Goal: Task Accomplishment & Management: Manage account settings

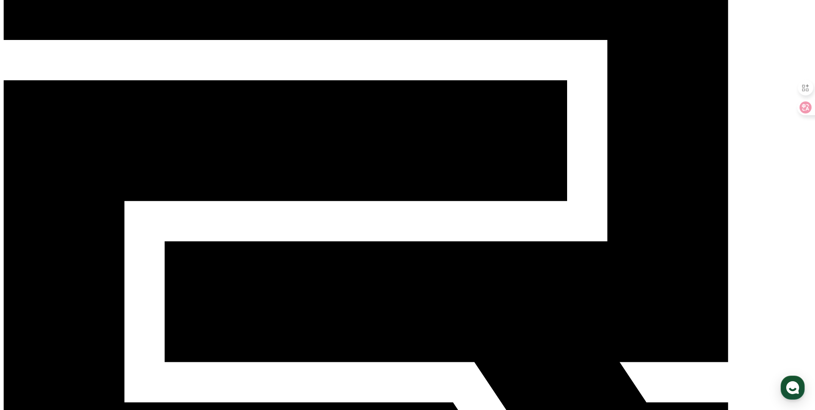
scroll to position [43, 0]
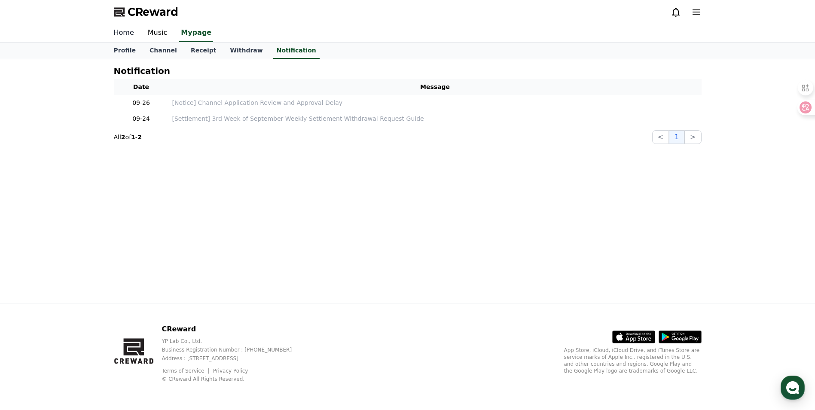
click at [114, 31] on link "Home" at bounding box center [124, 33] width 34 height 18
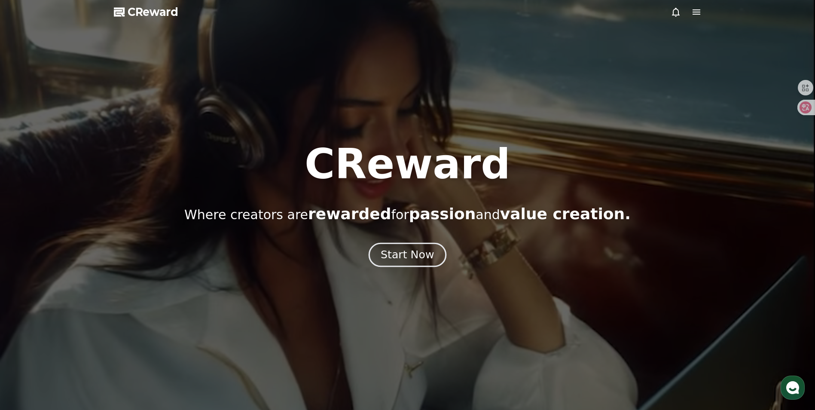
click at [421, 257] on div "Start Now" at bounding box center [406, 254] width 53 height 15
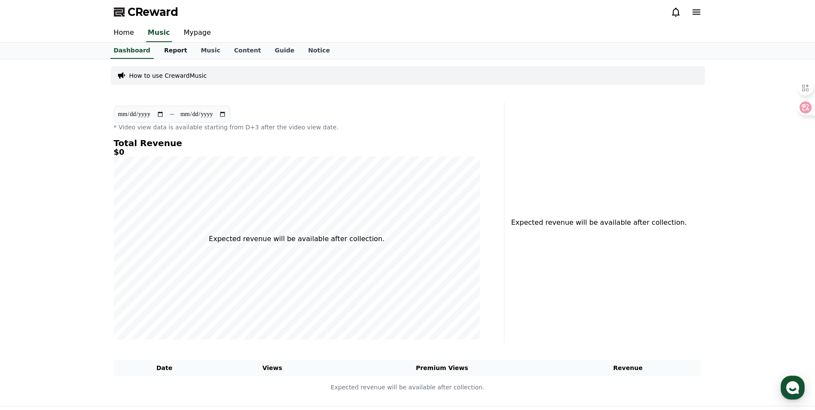
click at [176, 49] on link "Report" at bounding box center [175, 51] width 37 height 16
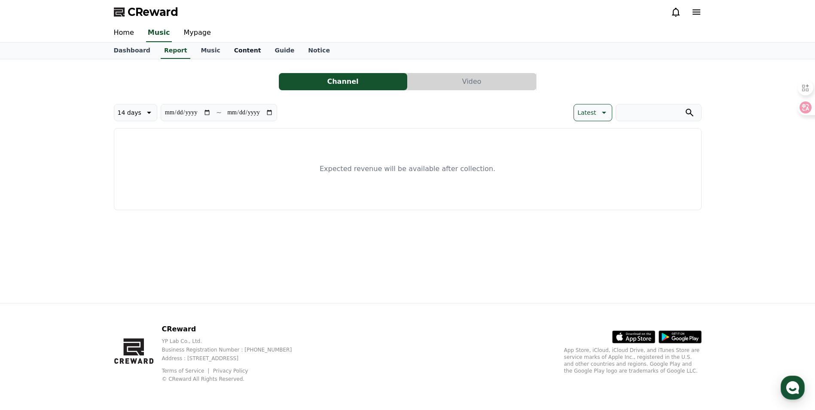
click at [240, 53] on link "Content" at bounding box center [247, 51] width 41 height 16
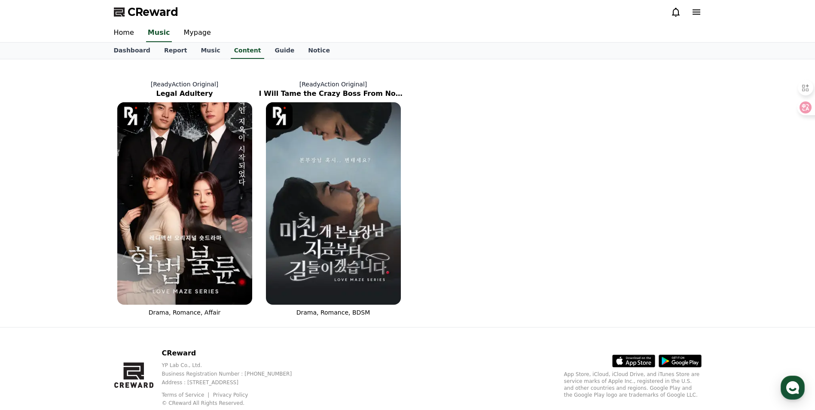
click at [696, 222] on div "[ReadyAction Original] Legal Adultery Drama, Romance, Affair [ReadyAction Origi…" at bounding box center [407, 193] width 594 height 261
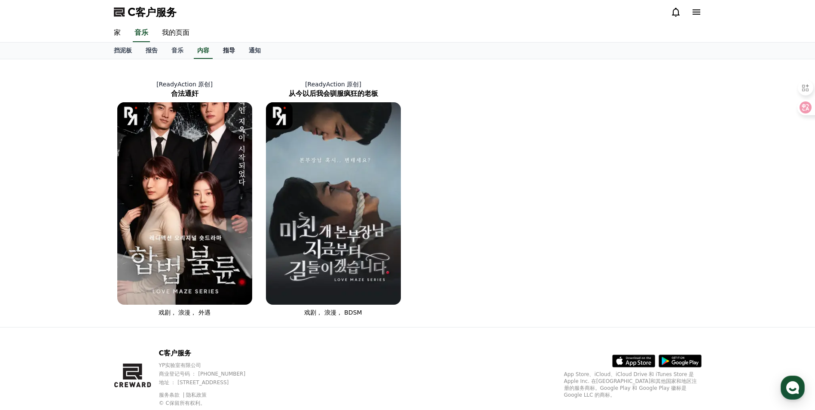
click at [228, 50] on font "指导" at bounding box center [229, 50] width 12 height 7
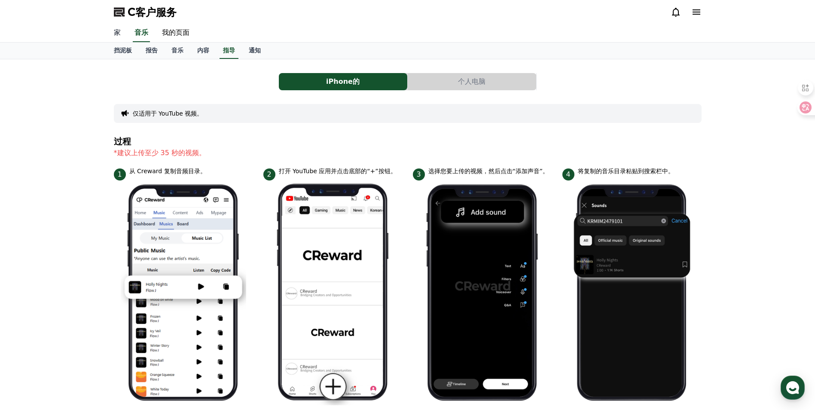
click at [115, 31] on link "家" at bounding box center [117, 33] width 21 height 18
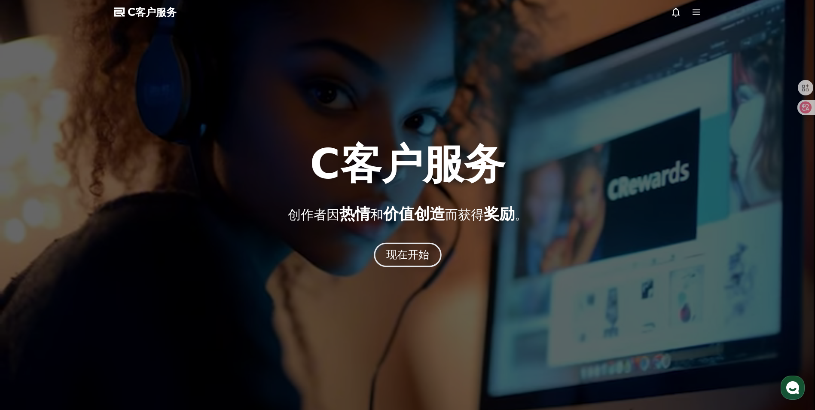
click at [411, 259] on font "现在开始" at bounding box center [407, 254] width 43 height 12
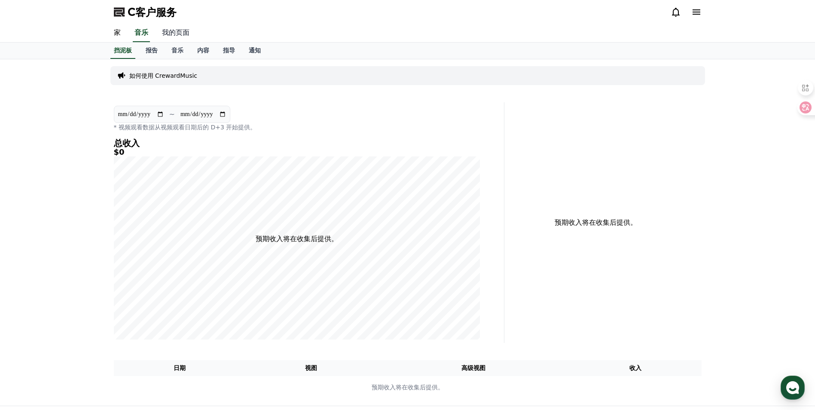
click at [186, 34] on link "我的页面" at bounding box center [175, 33] width 41 height 18
select select "**********"
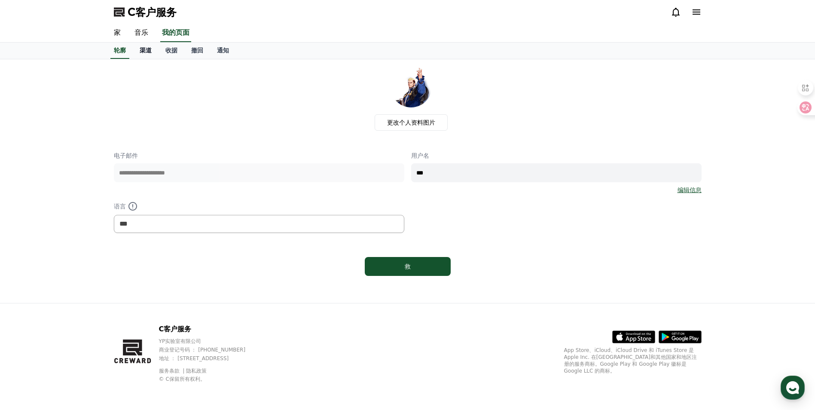
click at [143, 50] on font "渠道" at bounding box center [146, 50] width 12 height 7
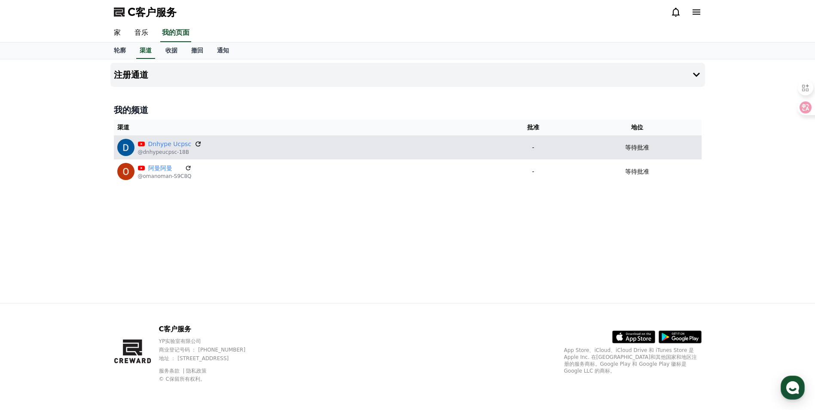
click at [198, 146] on icon at bounding box center [197, 143] width 5 height 5
